Goal: Information Seeking & Learning: Learn about a topic

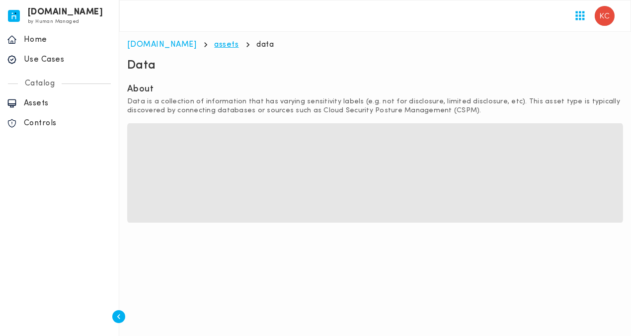
click at [215, 46] on link "assets" at bounding box center [227, 45] width 24 height 8
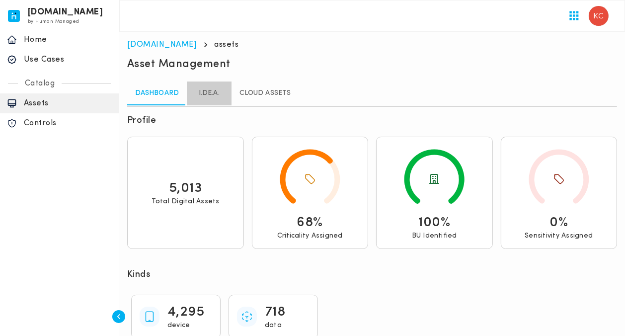
click at [201, 92] on link "I.DE.A." at bounding box center [209, 93] width 45 height 24
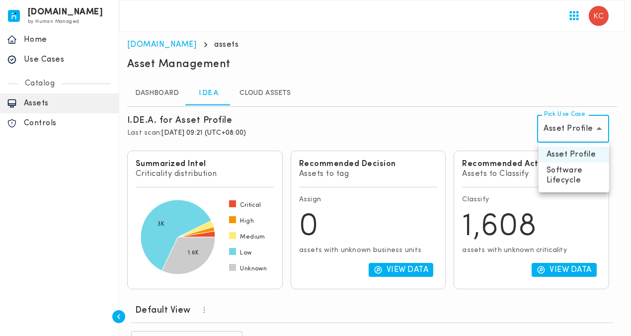
click at [423, 125] on div at bounding box center [315, 168] width 631 height 336
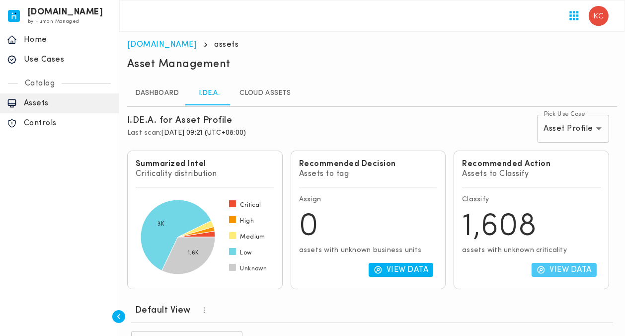
click at [576, 263] on button "View Data" at bounding box center [564, 270] width 65 height 14
type input "**********"
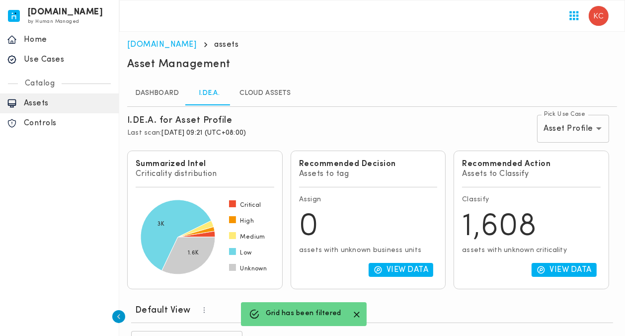
click at [116, 317] on icon "button" at bounding box center [119, 317] width 10 height 10
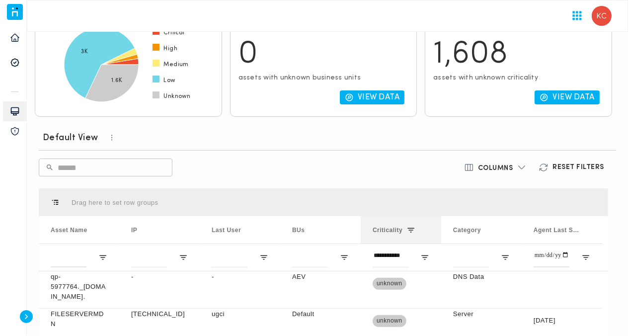
scroll to position [180, 0]
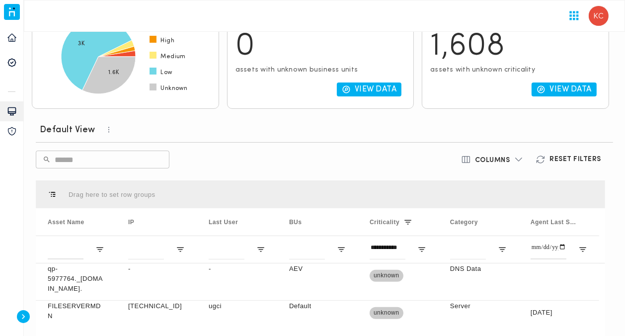
click at [503, 159] on h6 "Columns" at bounding box center [492, 160] width 35 height 9
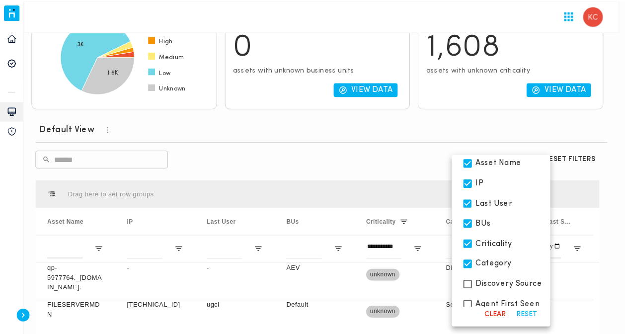
scroll to position [90, 0]
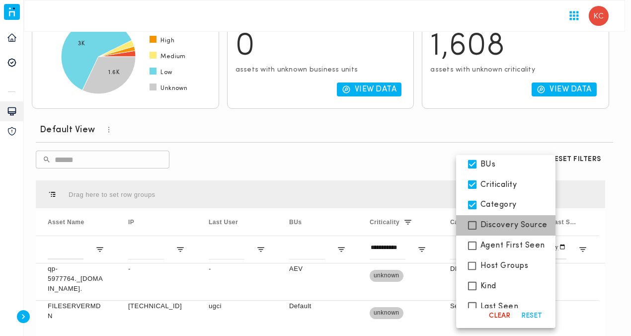
click at [516, 227] on span "Discovery Source" at bounding box center [513, 225] width 67 height 10
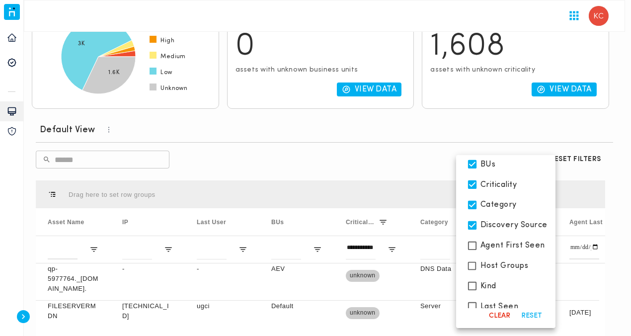
click at [362, 155] on div at bounding box center [315, 168] width 631 height 336
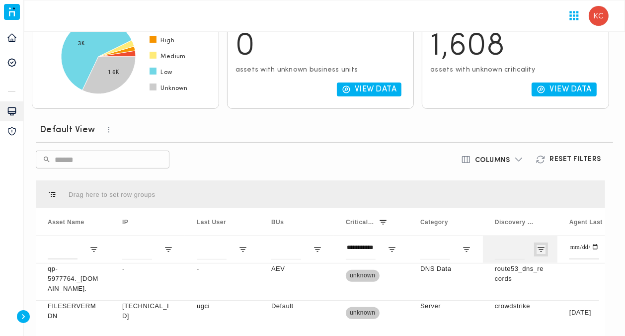
click at [541, 246] on span "Open Filter Menu" at bounding box center [541, 249] width 9 height 9
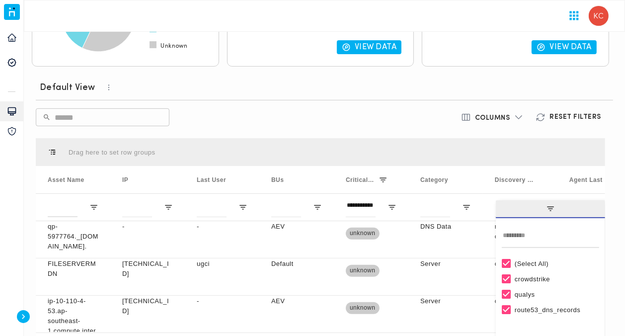
scroll to position [226, 0]
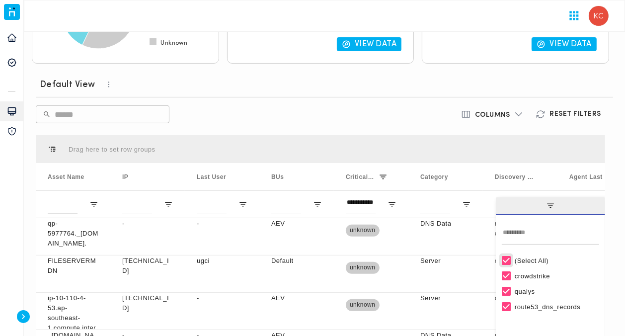
type input "***"
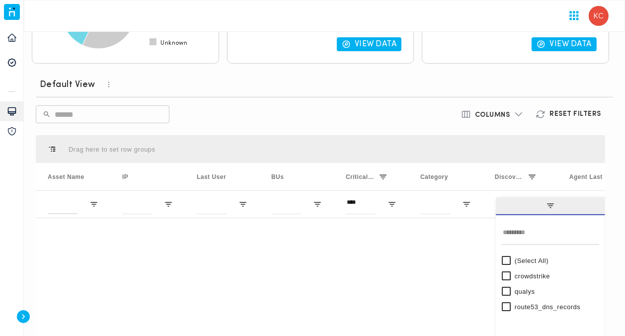
click at [508, 311] on div "route53_dns_records" at bounding box center [550, 306] width 97 height 15
type input "**********"
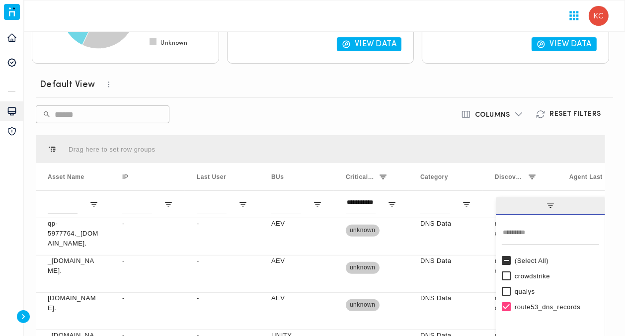
click at [295, 115] on div "​ ​" at bounding box center [227, 114] width 382 height 18
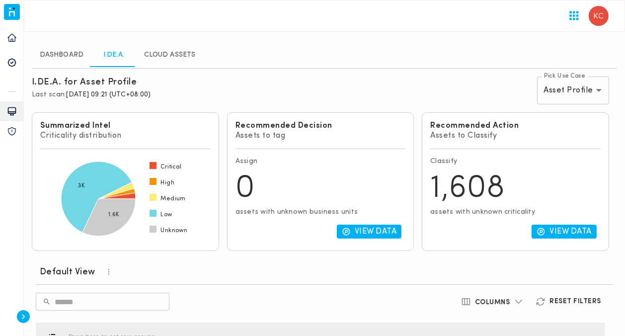
scroll to position [36, 0]
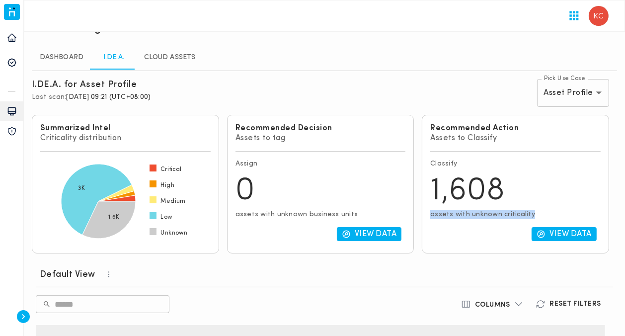
copy p "assets with unknown criticality"
drag, startPoint x: 534, startPoint y: 214, endPoint x: 420, endPoint y: 215, distance: 113.8
click at [420, 215] on div "Recommended Action Assets to Classify Classify 1,608 assets with unknown critic…" at bounding box center [515, 184] width 195 height 147
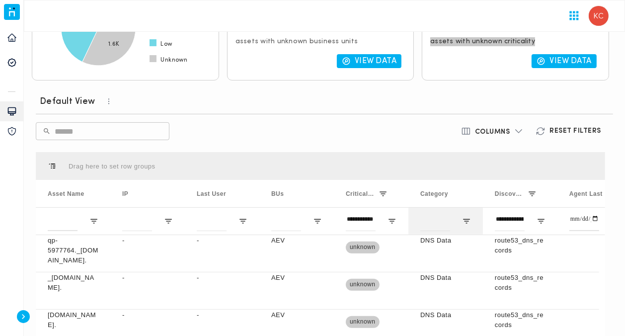
scroll to position [217, 0]
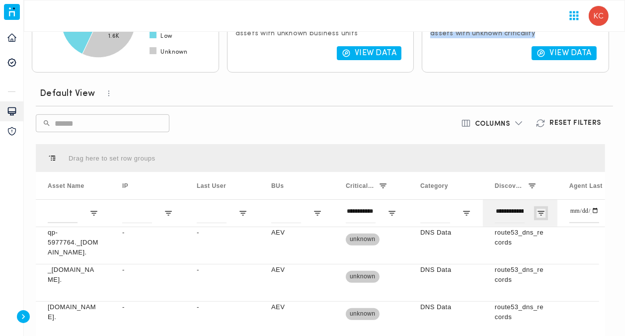
click at [541, 214] on span "Open Filter Menu" at bounding box center [541, 213] width 9 height 9
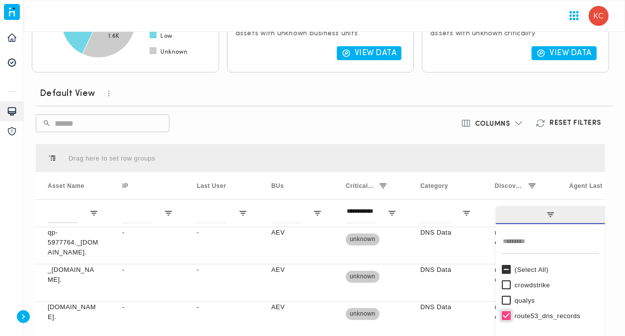
type input "***"
